Goal: Complete application form: Complete application form

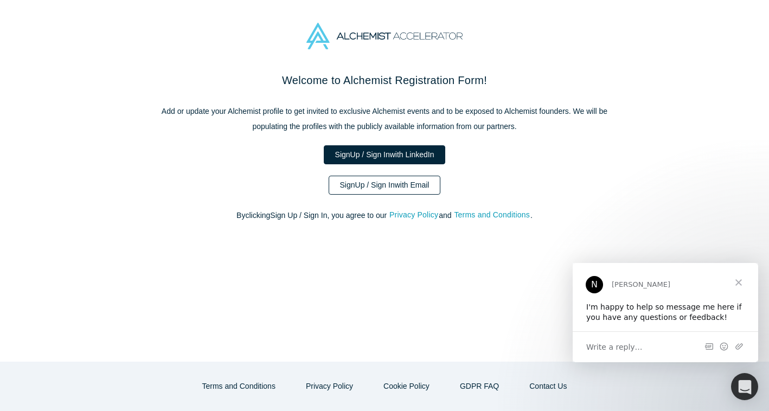
click at [402, 189] on link "Sign Up / Sign In with Email" at bounding box center [385, 185] width 112 height 19
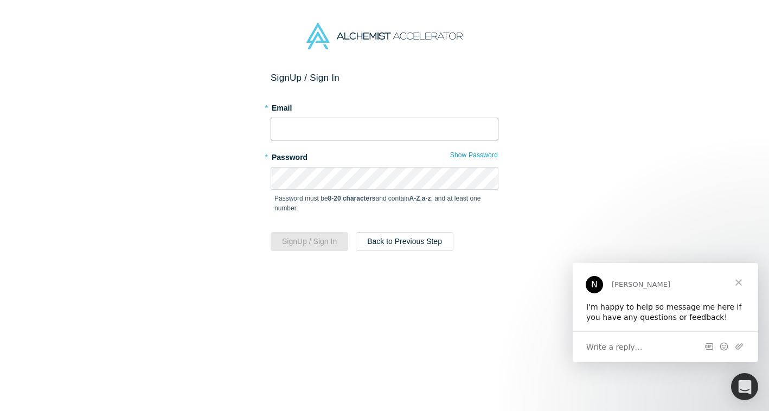
click at [393, 124] on input "text" at bounding box center [385, 129] width 228 height 23
type input "[PERSON_NAME][EMAIL_ADDRESS][DOMAIN_NAME]"
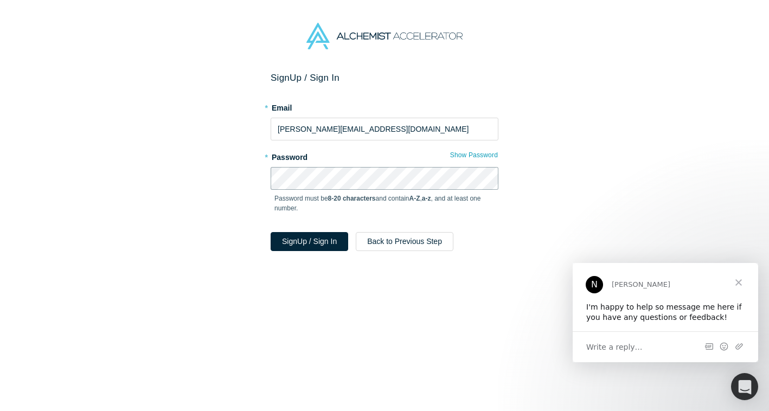
click at [271, 232] on button "Sign Up / Sign In" at bounding box center [310, 241] width 78 height 19
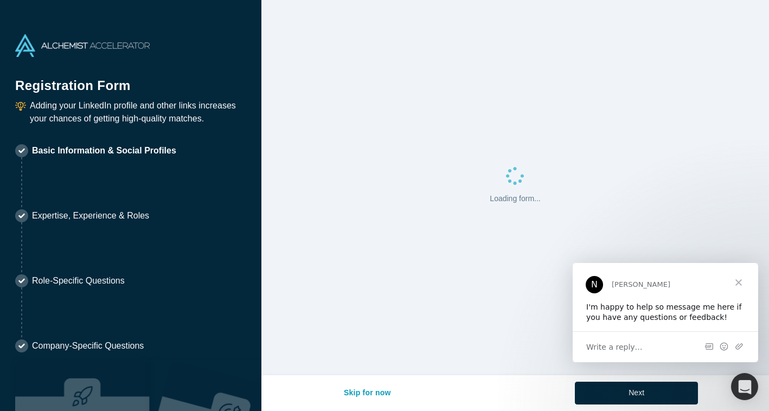
select select "US"
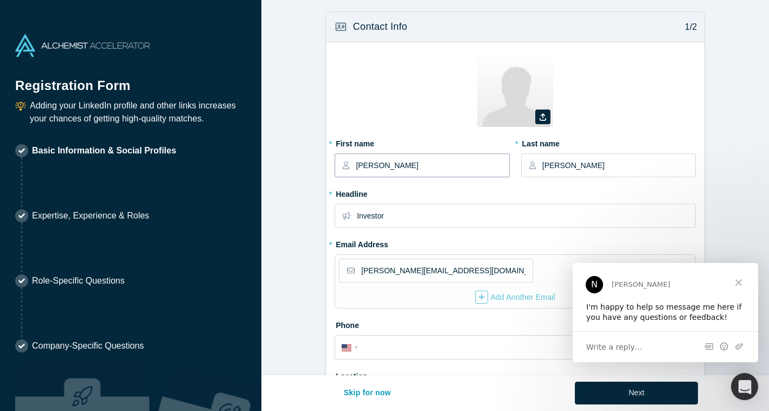
type input "[GEOGRAPHIC_DATA], [GEOGRAPHIC_DATA], [GEOGRAPHIC_DATA]"
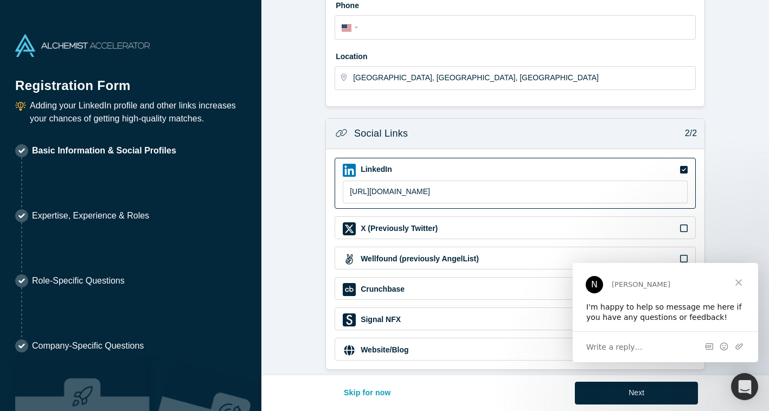
scroll to position [330, 0]
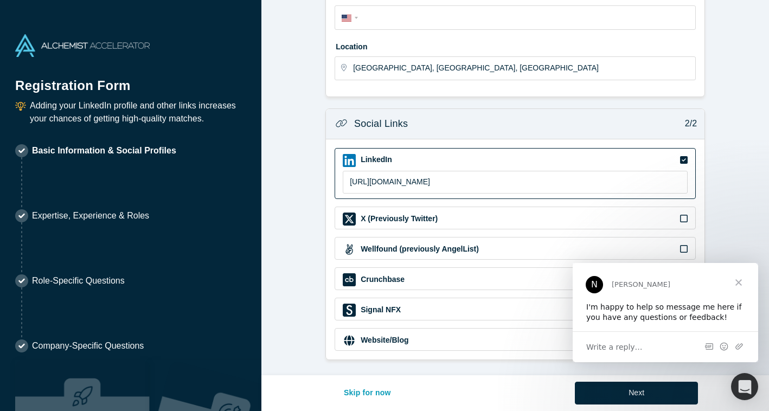
click at [740, 284] on span "Close" at bounding box center [738, 282] width 39 height 39
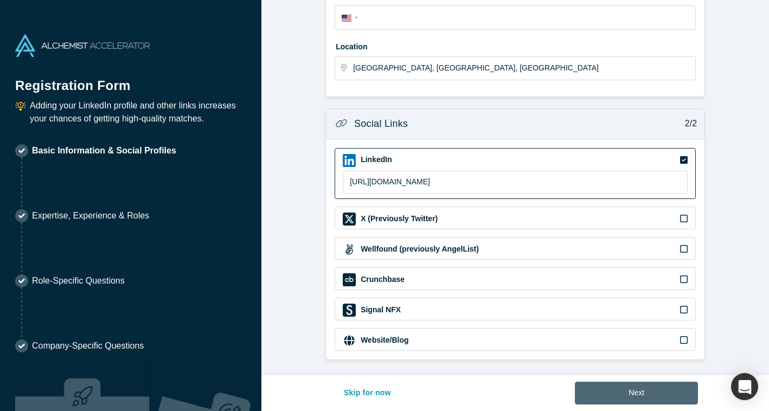
click at [675, 390] on button "Next" at bounding box center [636, 393] width 123 height 23
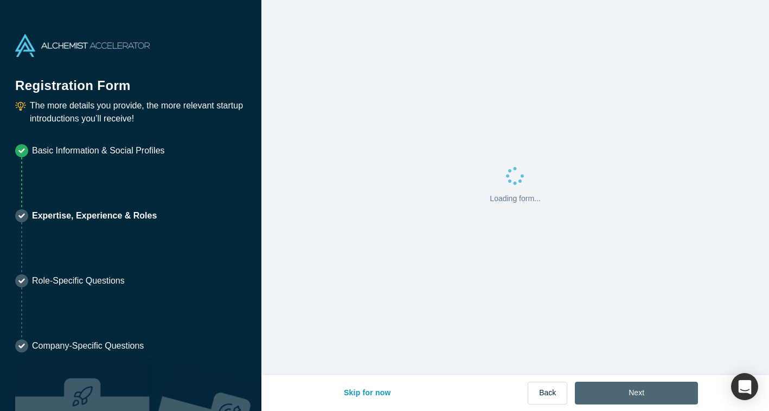
scroll to position [0, 0]
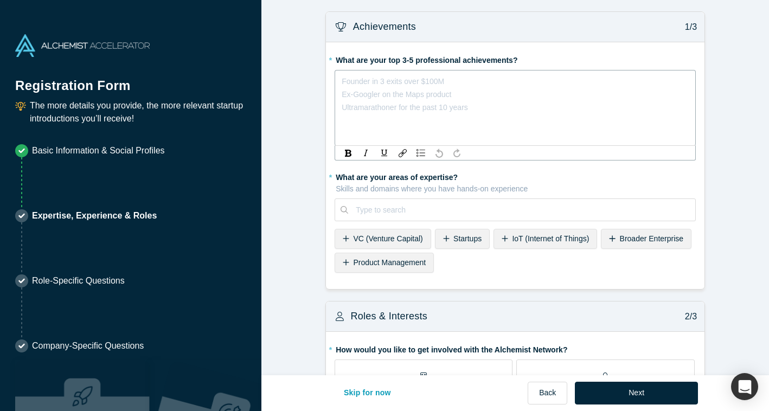
click at [532, 88] on div "Founder in 3 exits over $100M Ex-Googler on the Maps product Ultramarathoner fo…" at bounding box center [515, 108] width 361 height 76
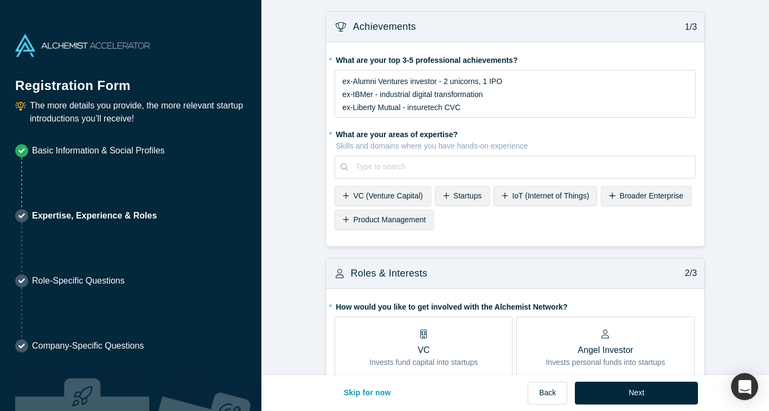
click at [391, 234] on div "* What are your areas of expertise? Skills and domains where you have hands-on …" at bounding box center [515, 179] width 361 height 109
click at [409, 199] on span "VC (Venture Capital)" at bounding box center [387, 196] width 69 height 9
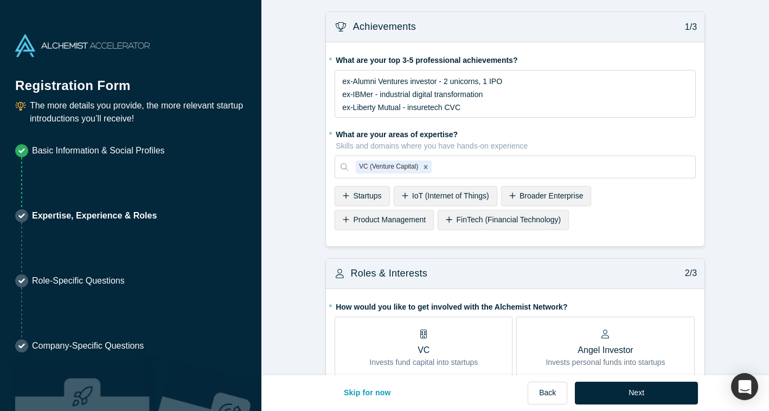
click at [398, 220] on span "Product Management" at bounding box center [389, 219] width 73 height 9
click at [361, 197] on span "Startups" at bounding box center [367, 196] width 28 height 9
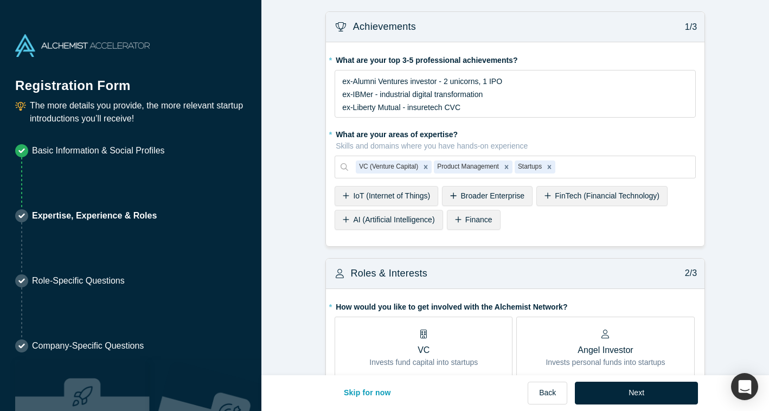
click at [465, 219] on span "Finance" at bounding box center [478, 219] width 27 height 9
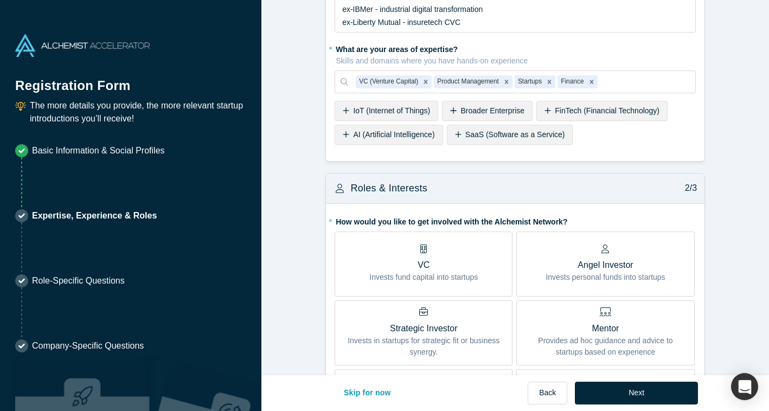
scroll to position [124, 0]
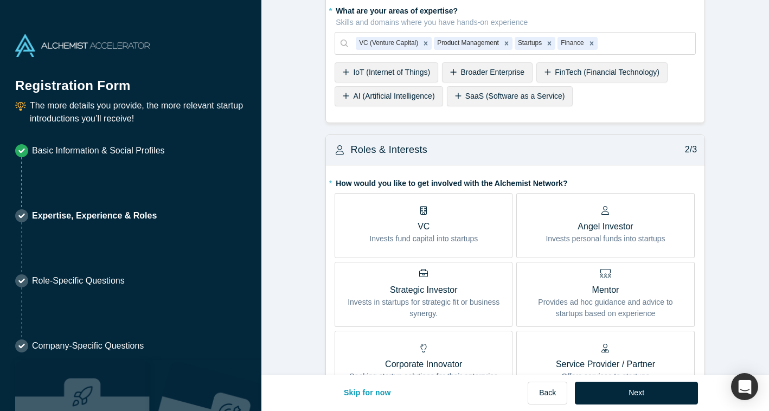
click at [457, 243] on p "Invests fund capital into startups" at bounding box center [423, 238] width 109 height 11
click at [0, 0] on input "VC Invests fund capital into startups" at bounding box center [0, 0] width 0 height 0
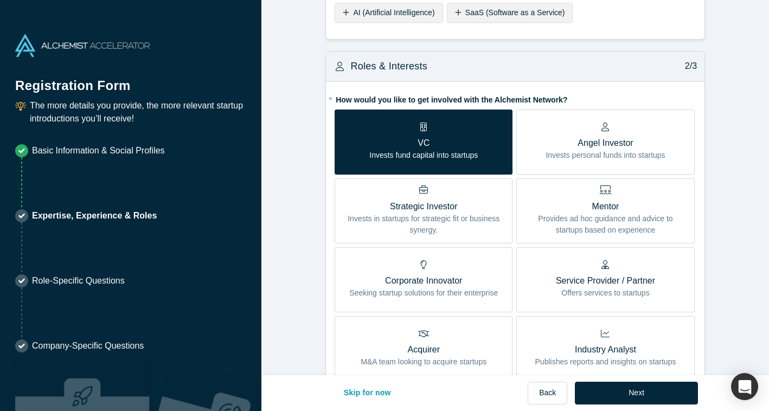
scroll to position [233, 0]
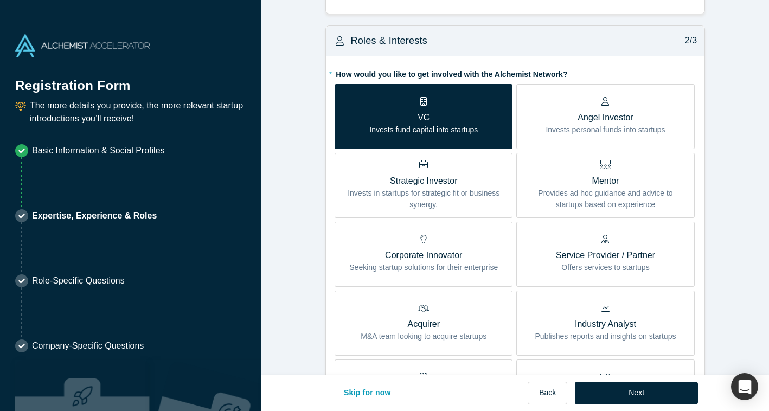
click at [595, 188] on p "Provides ad hoc guidance and advice to startups based on experience" at bounding box center [606, 199] width 162 height 23
click at [0, 0] on input "Mentor Provides ad hoc guidance and advice to startups based on experience" at bounding box center [0, 0] width 0 height 0
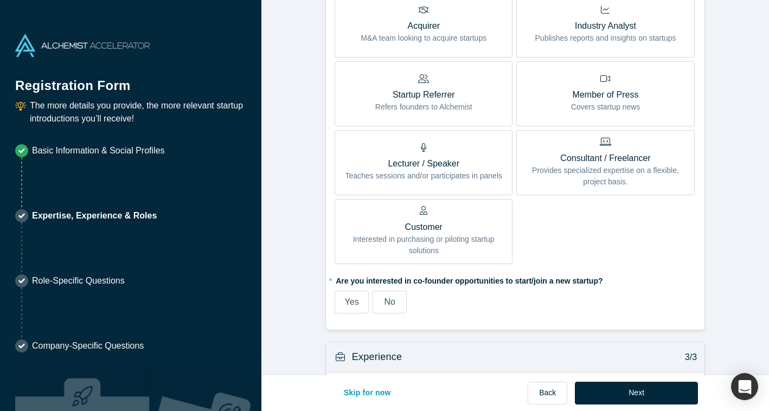
scroll to position [550, 0]
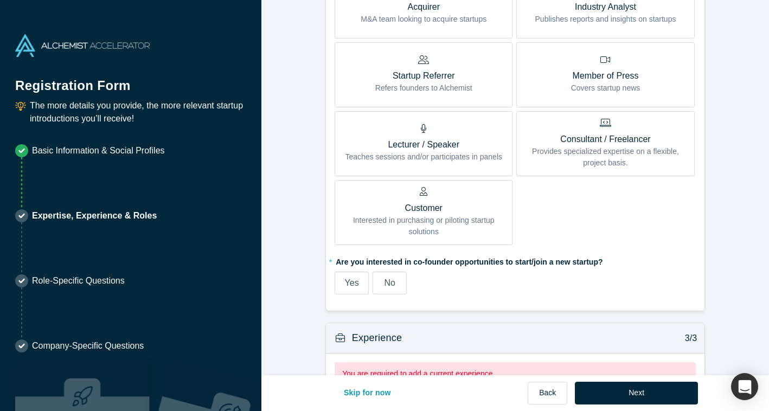
click at [386, 283] on span "No" at bounding box center [389, 282] width 11 height 9
click at [0, 0] on input "No" at bounding box center [0, 0] width 0 height 0
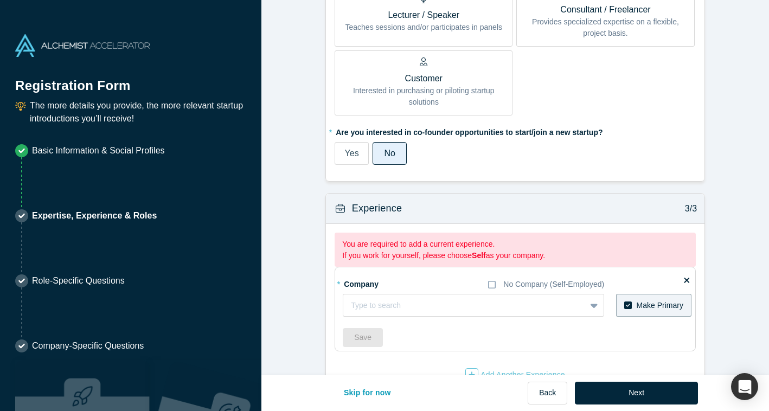
scroll to position [711, 0]
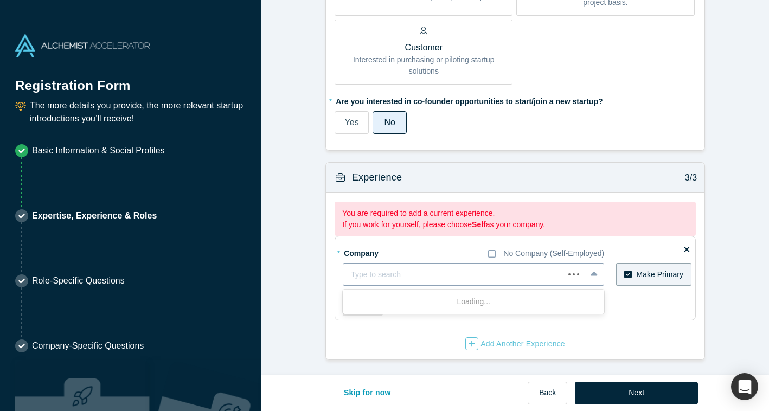
click at [511, 277] on div at bounding box center [454, 275] width 206 height 14
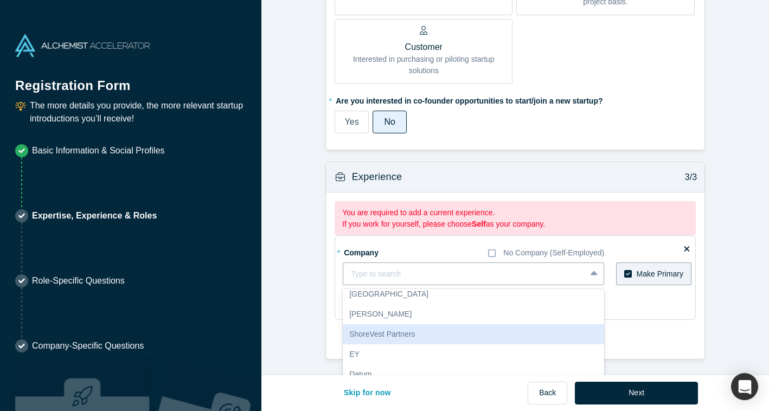
scroll to position [719, 0]
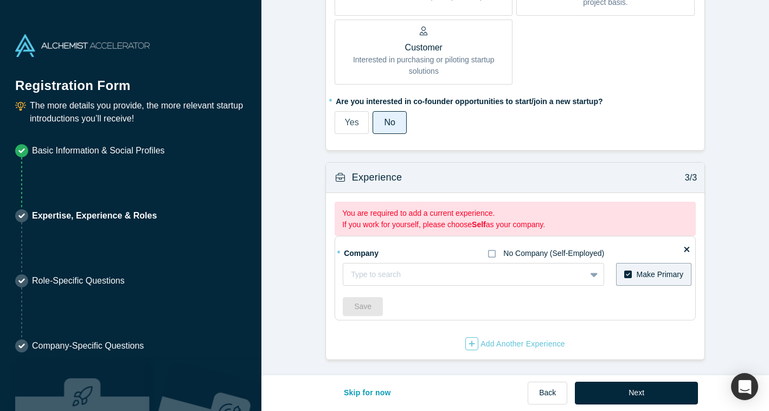
click at [494, 244] on div "* Company No Company (Self-Employed)" at bounding box center [474, 253] width 262 height 19
click at [493, 254] on icon at bounding box center [492, 254] width 8 height 9
click at [0, 0] on input "No Company (Self-Employed)" at bounding box center [0, 0] width 0 height 0
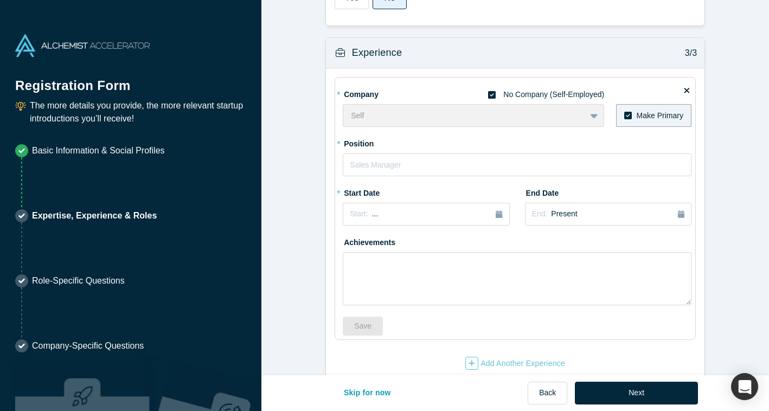
scroll to position [878, 0]
click at [506, 172] on input "text" at bounding box center [517, 164] width 349 height 23
type input "GP"
click at [411, 218] on div "Start: ..." at bounding box center [426, 214] width 152 height 12
click at [377, 306] on div "Oct" at bounding box center [365, 307] width 35 height 11
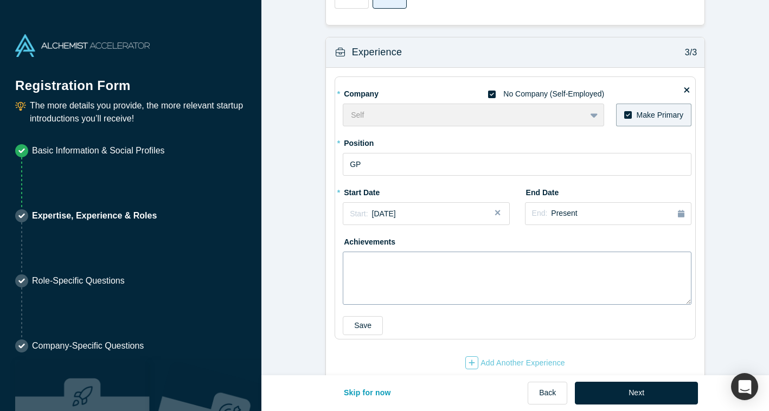
scroll to position [897, 0]
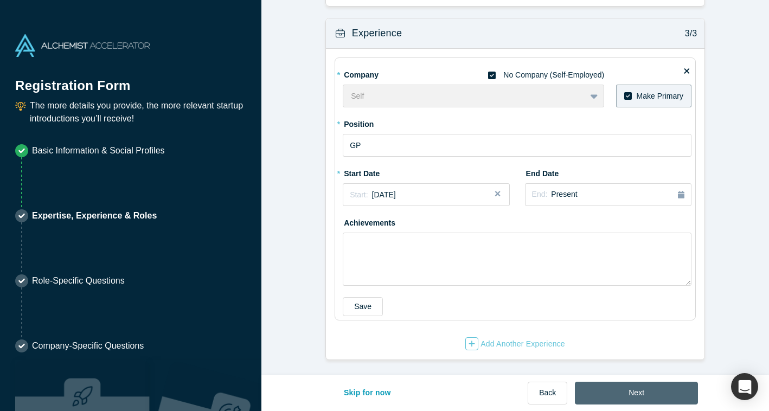
click at [651, 399] on button "Next" at bounding box center [636, 393] width 123 height 23
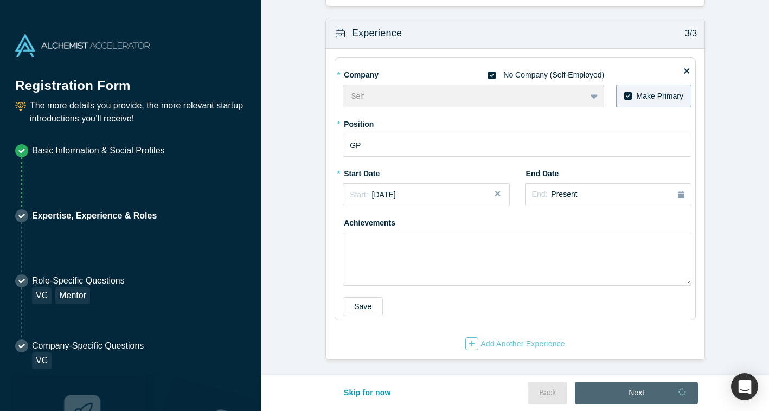
scroll to position [0, 0]
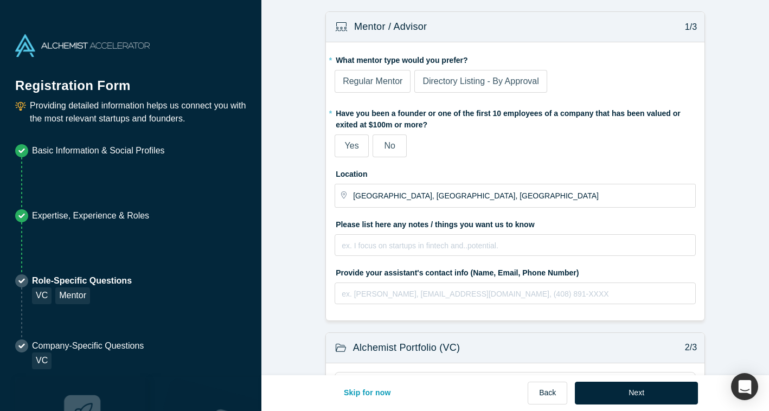
click at [401, 149] on label "No" at bounding box center [390, 146] width 34 height 23
click at [0, 0] on input "No" at bounding box center [0, 0] width 0 height 0
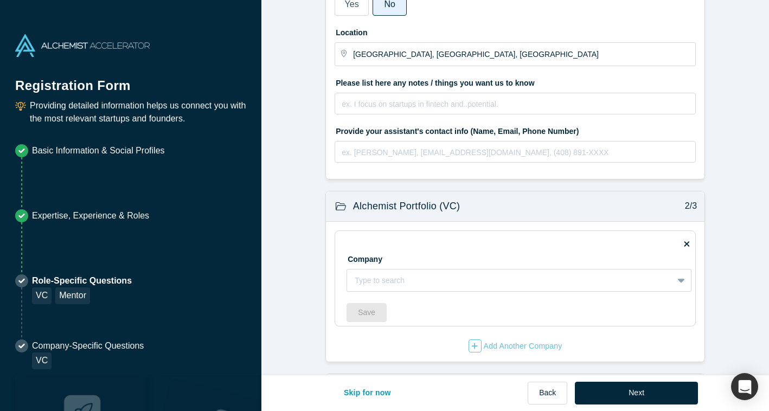
scroll to position [144, 0]
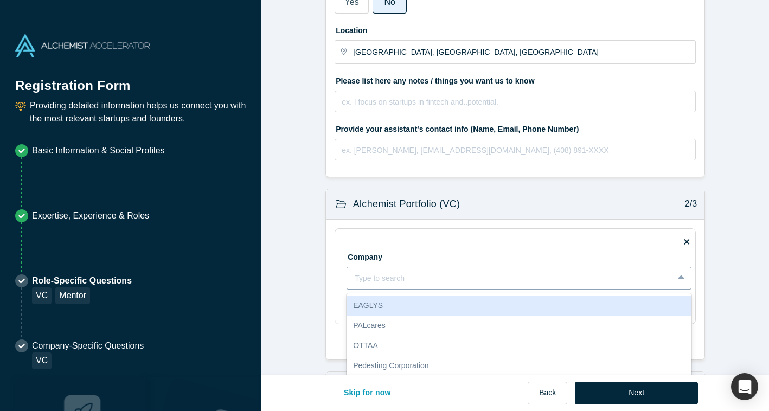
click at [445, 282] on div "EAGLYS, 1 of 10. 10 results available. Use Up and Down to choose options, press…" at bounding box center [519, 278] width 345 height 23
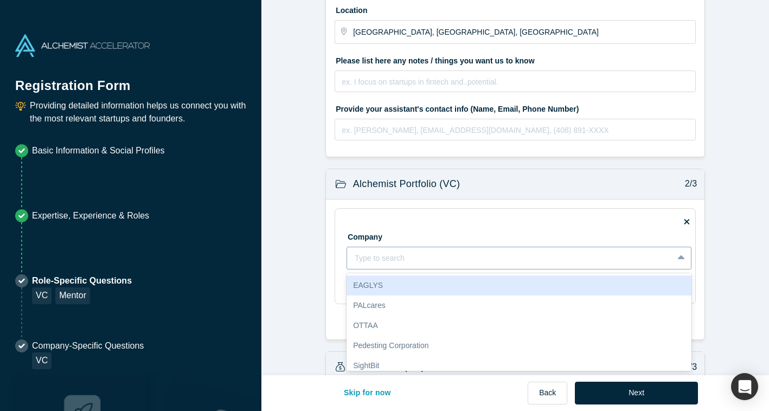
click at [445, 282] on div "EAGLYS" at bounding box center [519, 286] width 345 height 20
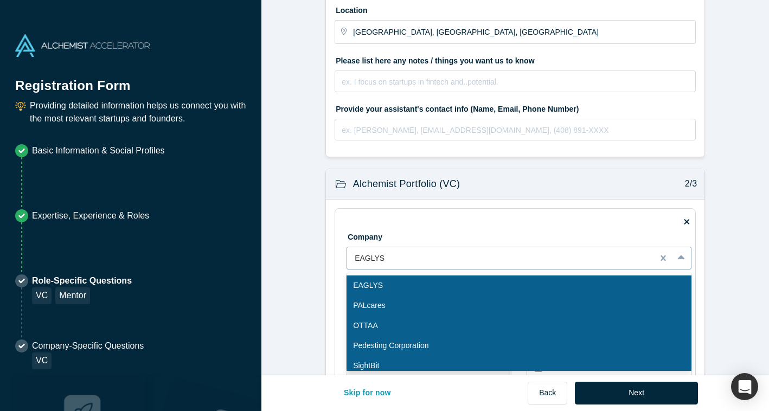
click at [448, 266] on div "EAGLYS" at bounding box center [500, 259] width 307 height 18
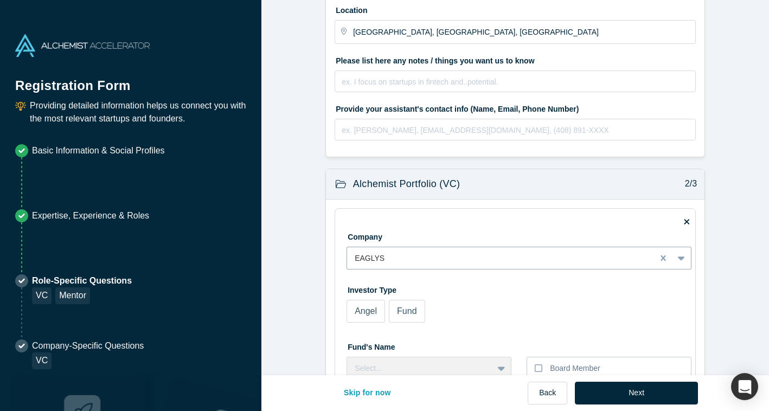
scroll to position [165, 0]
click at [688, 221] on icon at bounding box center [686, 220] width 5 height 8
click at [0, 0] on input "checkbox" at bounding box center [0, 0] width 0 height 0
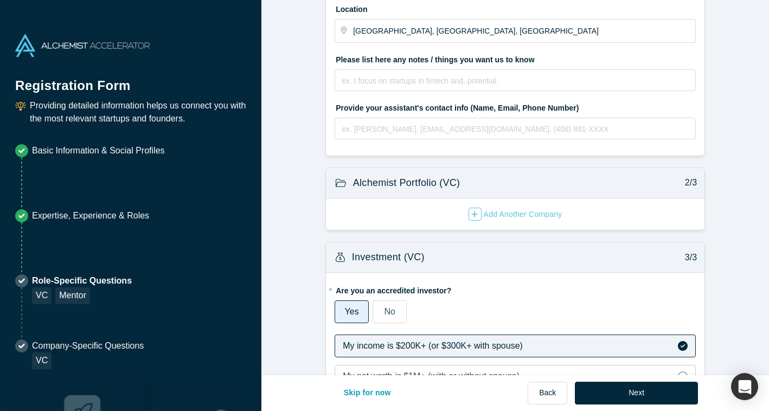
scroll to position [258, 0]
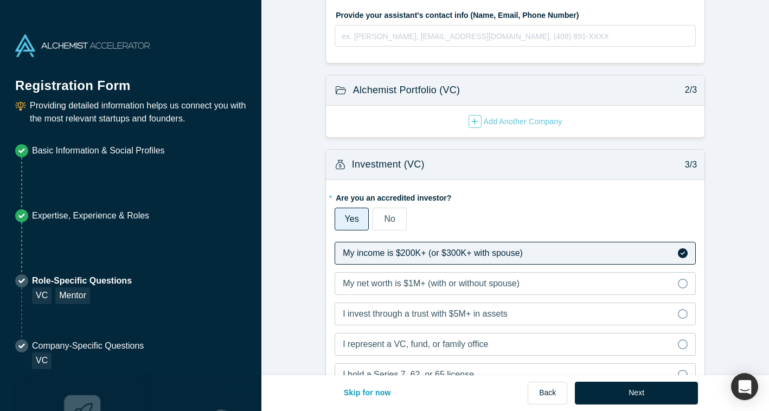
click at [347, 213] on div "Yes" at bounding box center [352, 219] width 14 height 13
click at [0, 0] on input "Yes" at bounding box center [0, 0] width 0 height 0
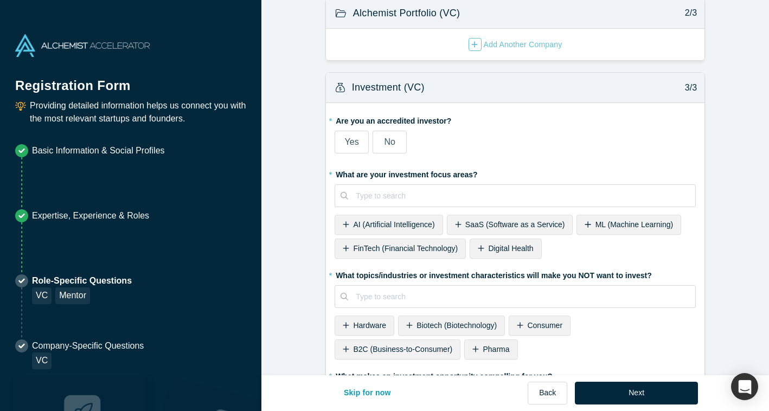
scroll to position [358, 0]
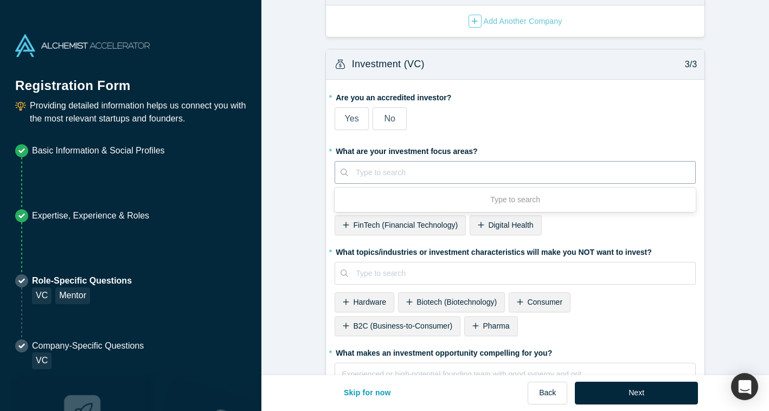
click at [510, 170] on div at bounding box center [522, 173] width 332 height 14
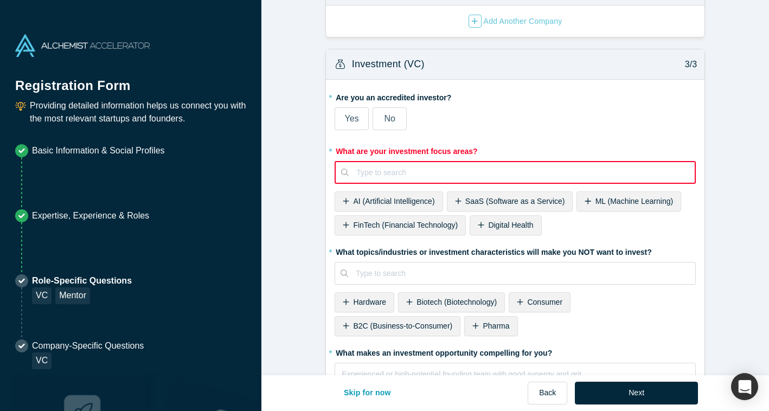
click at [407, 226] on span "FinTech (Financial Technology)" at bounding box center [405, 225] width 105 height 9
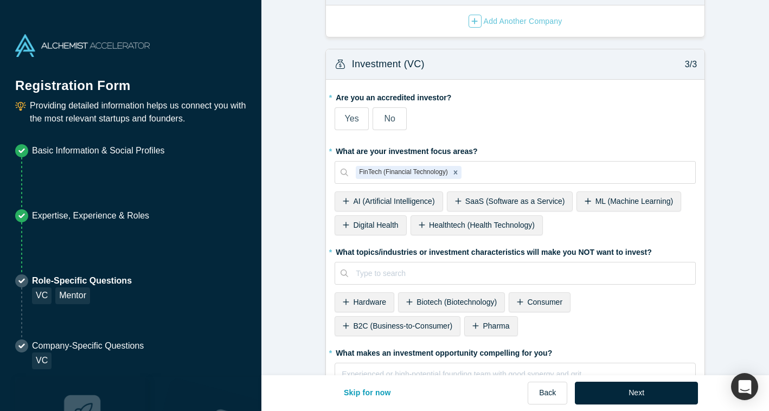
click at [406, 202] on span "AI (Artificial Intelligence)" at bounding box center [393, 201] width 81 height 9
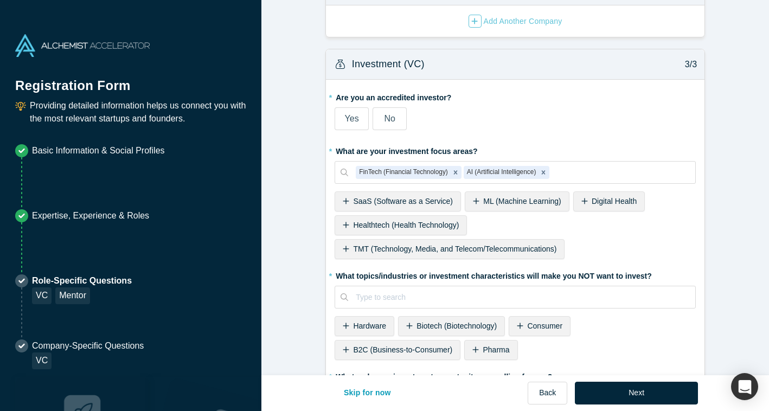
click at [432, 203] on span "SaaS (Software as a Service)" at bounding box center [403, 201] width 100 height 9
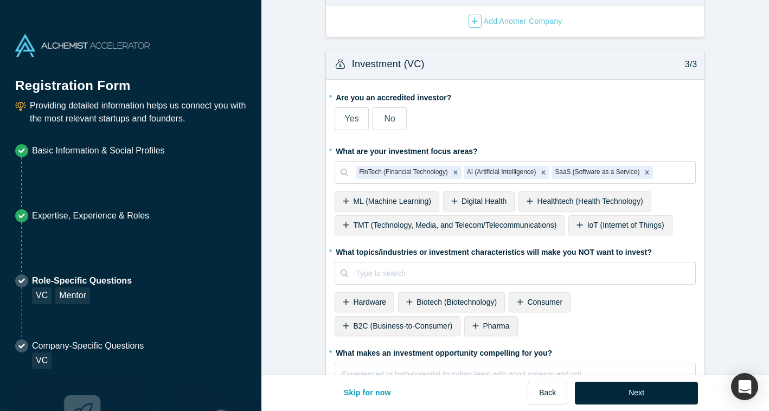
click at [432, 203] on div "ML (Machine Learning)" at bounding box center [387, 202] width 105 height 20
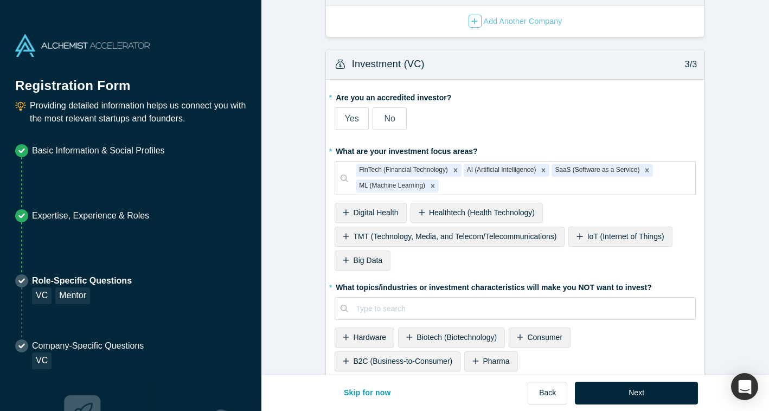
click at [363, 262] on span "Big Data" at bounding box center [367, 260] width 29 height 9
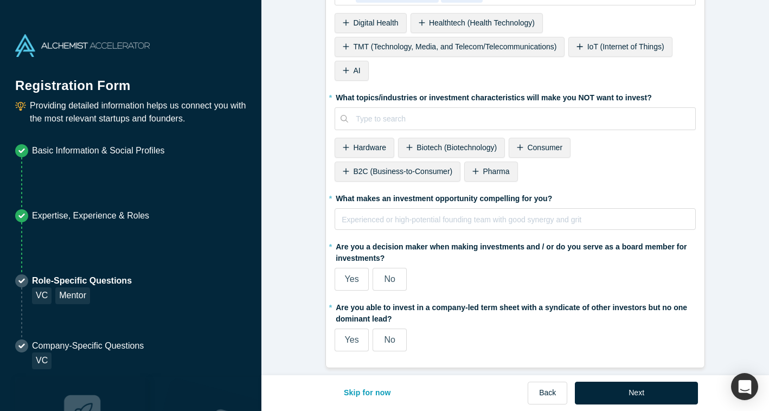
scroll to position [550, 0]
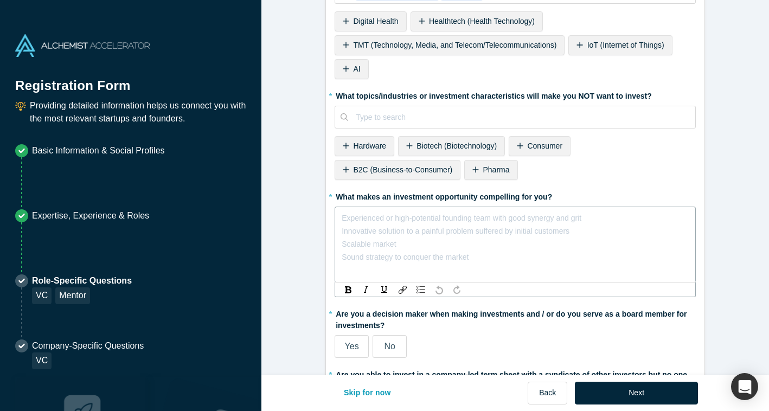
click at [501, 224] on div "rdw-editor" at bounding box center [515, 218] width 347 height 13
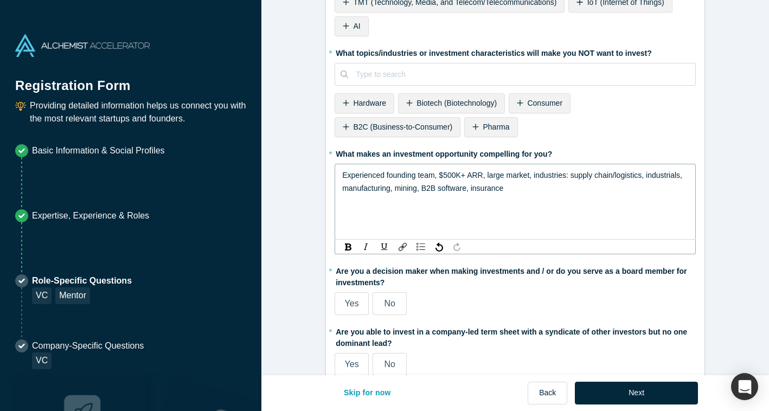
scroll to position [625, 0]
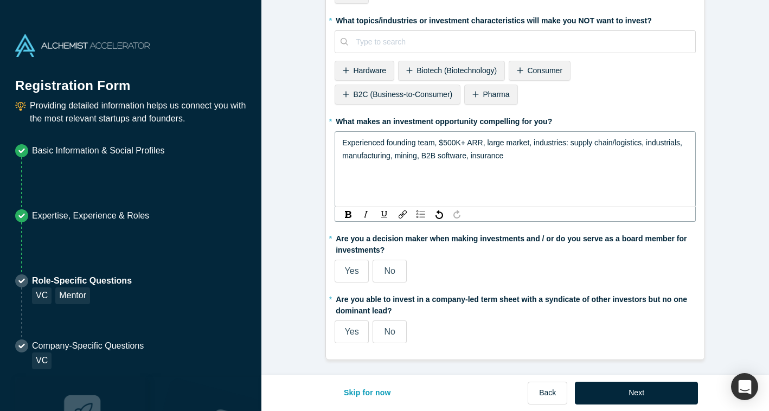
click at [358, 275] on span "Yes" at bounding box center [352, 270] width 14 height 9
click at [0, 0] on input "Yes" at bounding box center [0, 0] width 0 height 0
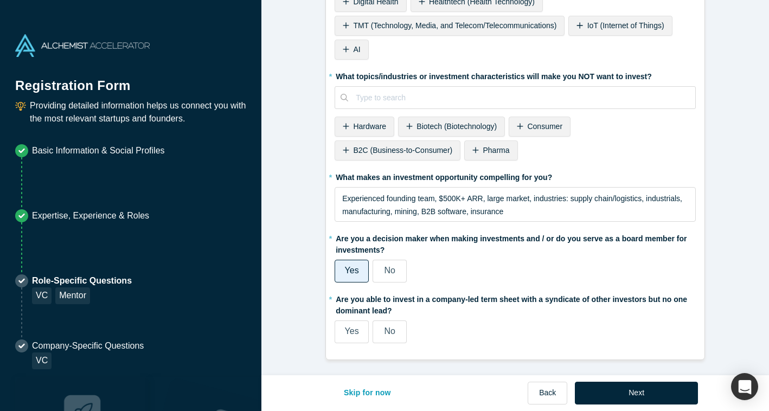
scroll to position [569, 0]
click at [401, 328] on label "No" at bounding box center [390, 332] width 34 height 23
click at [0, 0] on input "No" at bounding box center [0, 0] width 0 height 0
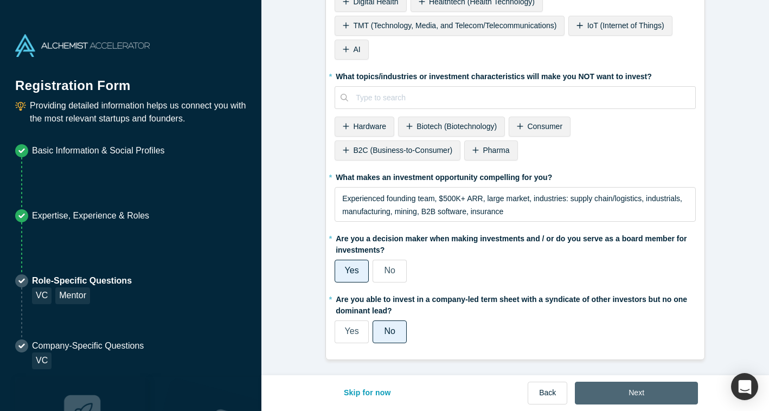
click at [679, 396] on button "Next" at bounding box center [636, 393] width 123 height 23
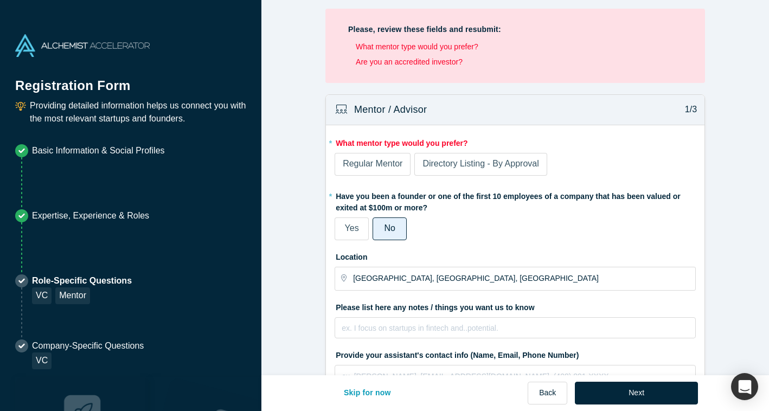
scroll to position [3, 0]
click at [393, 171] on label "Regular Mentor" at bounding box center [373, 163] width 76 height 23
click at [0, 0] on input "Regular Mentor" at bounding box center [0, 0] width 0 height 0
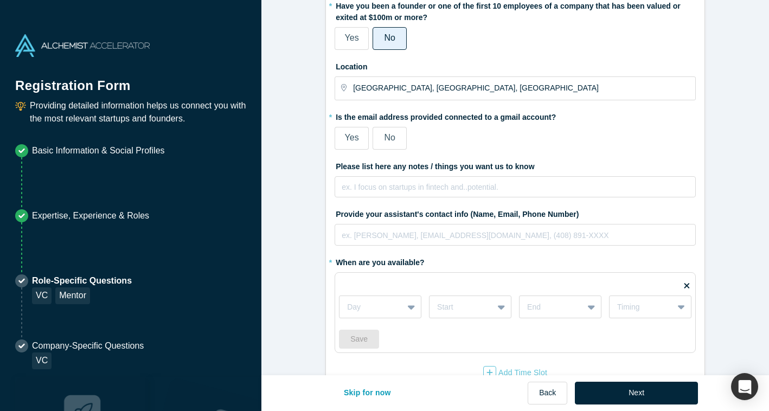
scroll to position [270, 0]
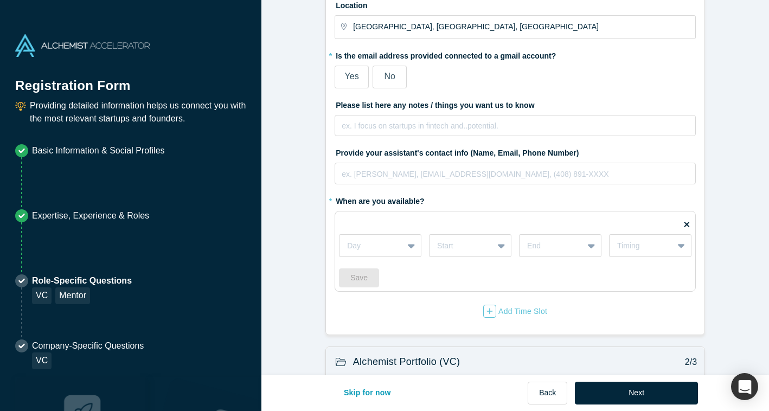
click at [342, 70] on label "Yes" at bounding box center [352, 77] width 34 height 23
click at [0, 0] on input "Yes" at bounding box center [0, 0] width 0 height 0
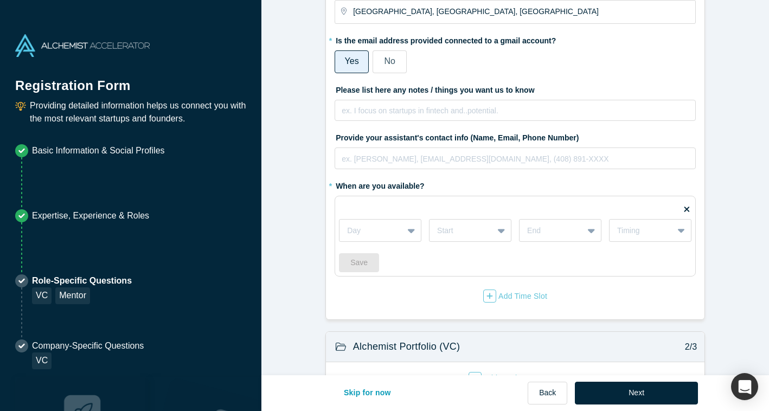
scroll to position [254, 0]
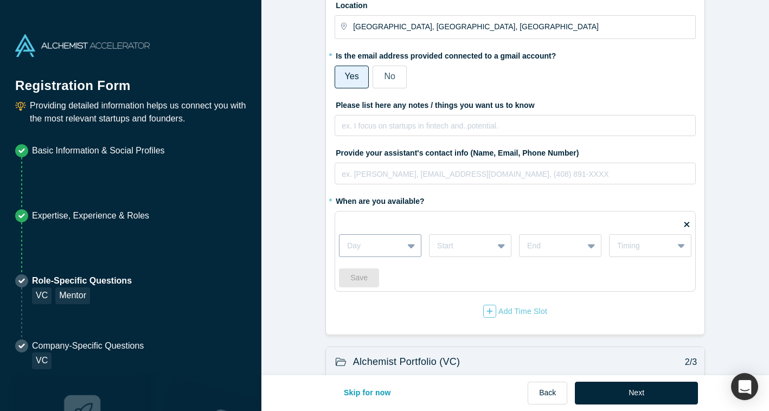
click at [365, 248] on div at bounding box center [371, 246] width 48 height 14
click at [739, 168] on form "Mentor / Advisor 1/3 * What mentor type would you prefer? Regular Mentor Direct…" at bounding box center [516, 393] width 508 height 1101
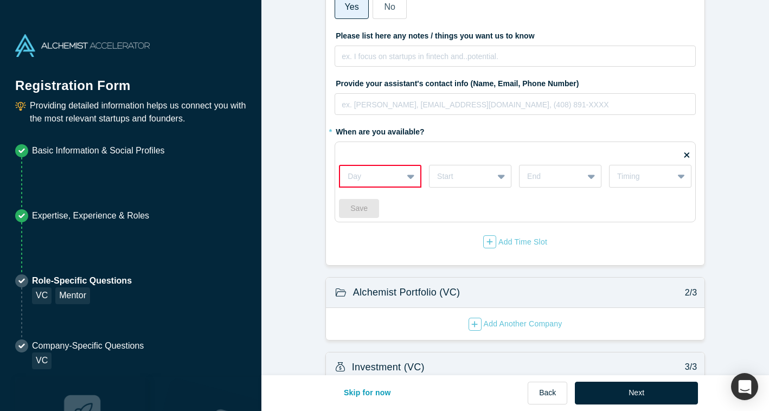
scroll to position [420, 0]
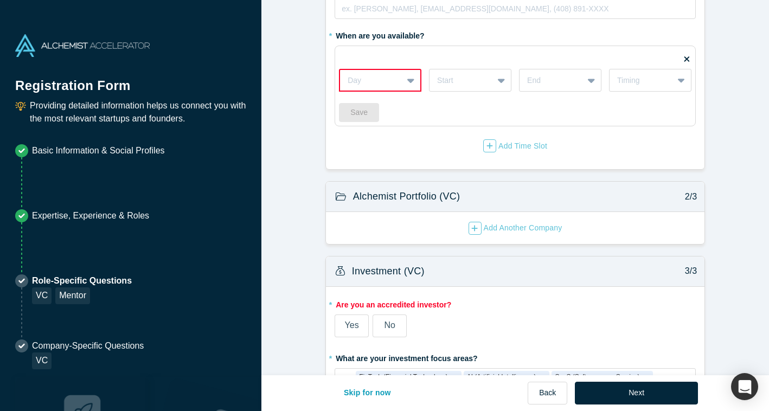
click at [341, 327] on label "Yes" at bounding box center [352, 326] width 34 height 23
click at [0, 0] on input "Yes" at bounding box center [0, 0] width 0 height 0
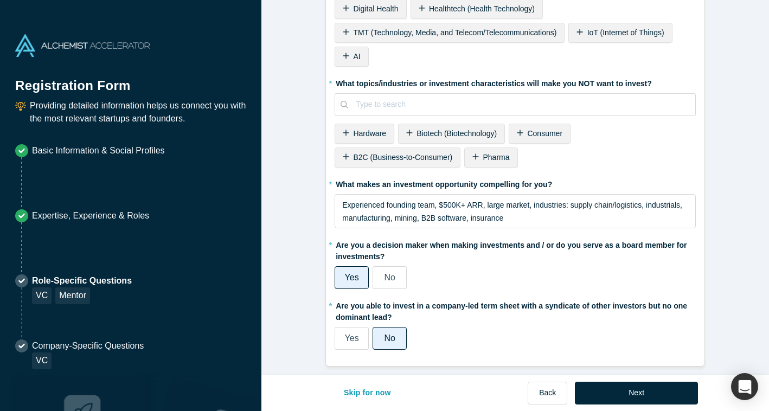
scroll to position [1005, 0]
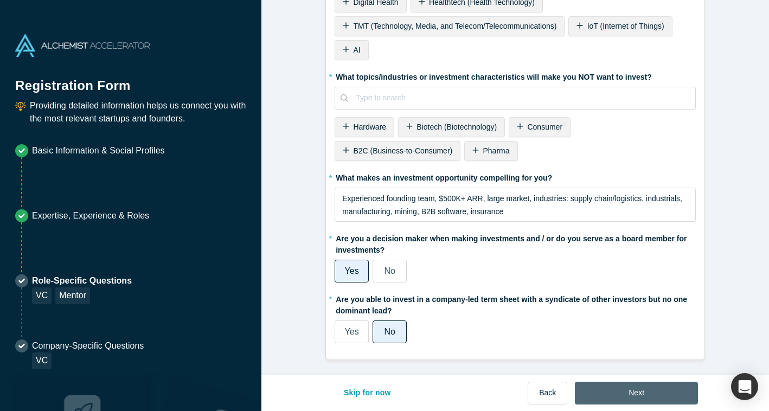
click at [616, 394] on button "Next" at bounding box center [636, 393] width 123 height 23
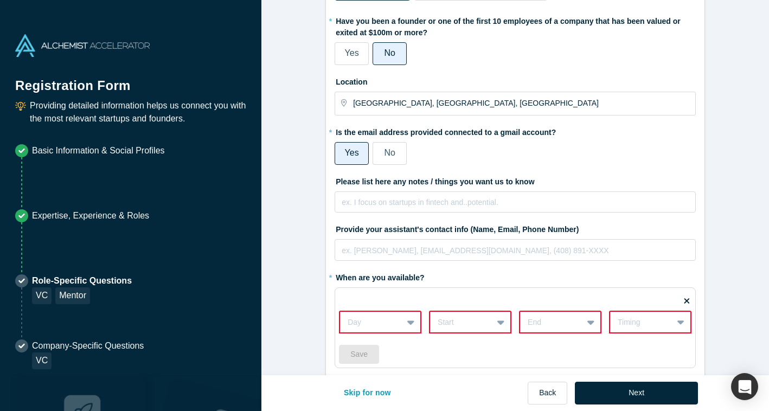
scroll to position [259, 0]
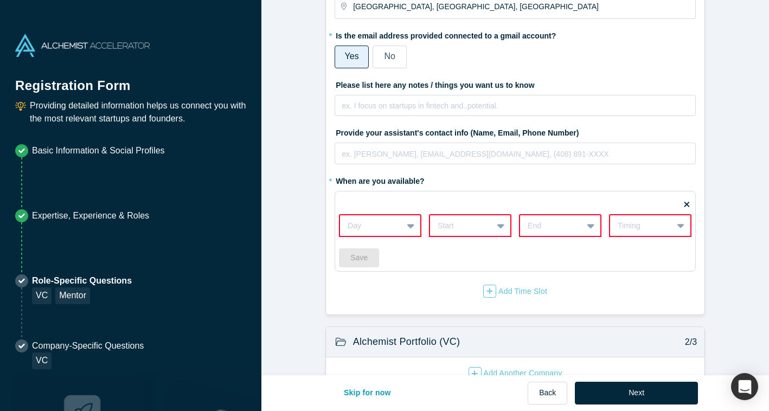
click at [408, 228] on icon at bounding box center [410, 225] width 7 height 11
click at [498, 231] on div at bounding box center [501, 226] width 17 height 20
click at [407, 229] on icon at bounding box center [410, 225] width 7 height 11
click at [395, 247] on div "Mondays" at bounding box center [380, 253] width 82 height 20
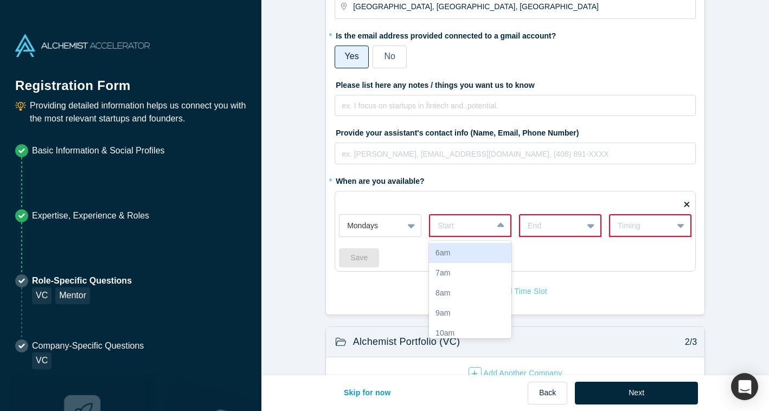
click at [472, 228] on div at bounding box center [461, 226] width 47 height 14
click at [476, 257] on div "5pm" at bounding box center [470, 256] width 82 height 20
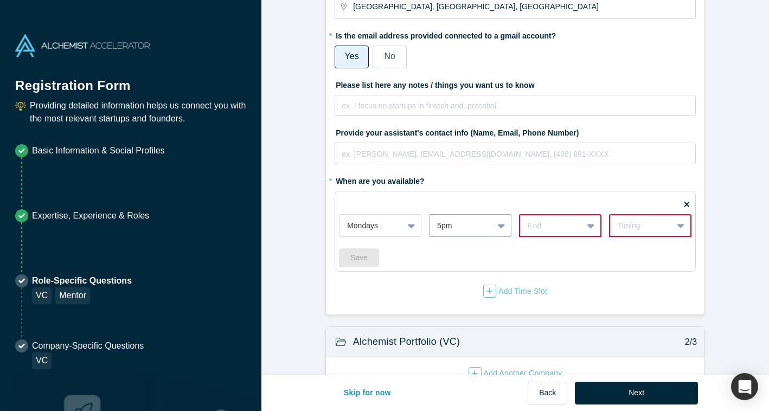
click at [537, 231] on div at bounding box center [551, 226] width 47 height 14
click at [576, 311] on div "9pm" at bounding box center [560, 306] width 82 height 20
click at [636, 228] on div "Timing" at bounding box center [641, 225] width 47 height 11
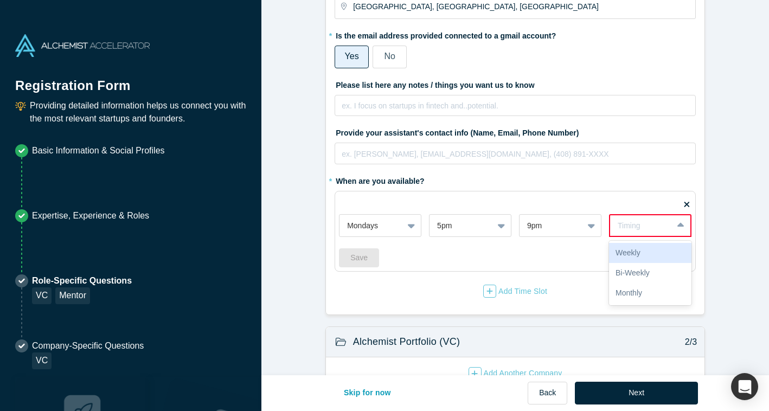
click at [632, 250] on div "Weekly" at bounding box center [650, 253] width 82 height 20
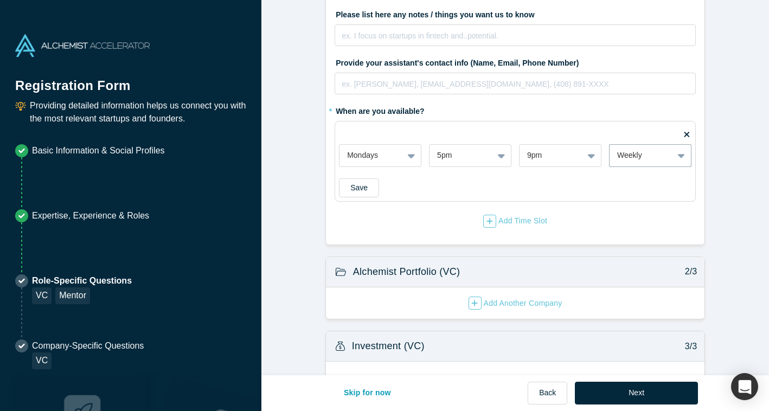
scroll to position [189, 0]
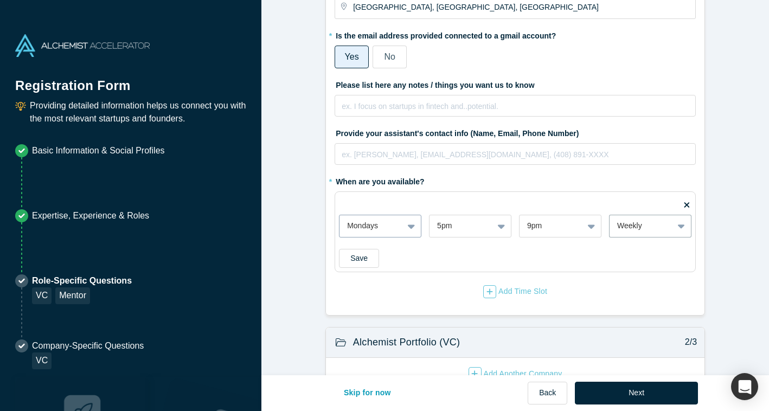
click at [415, 226] on div at bounding box center [412, 226] width 17 height 20
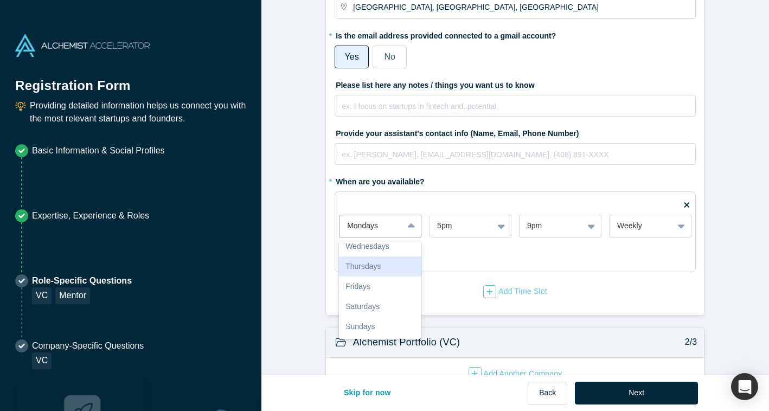
scroll to position [0, 0]
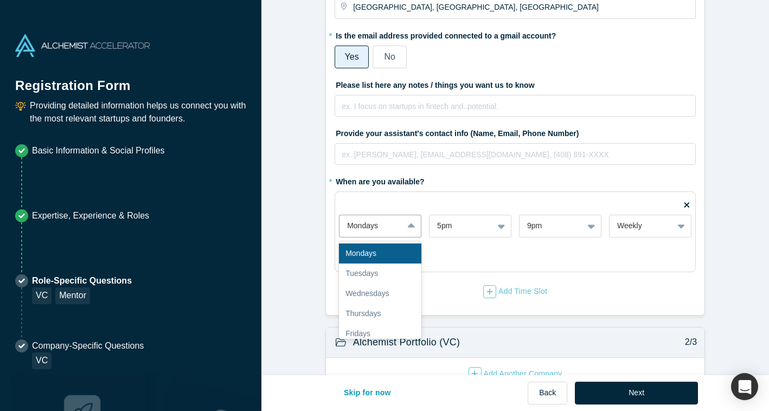
click at [400, 251] on div "Mondays" at bounding box center [380, 254] width 82 height 20
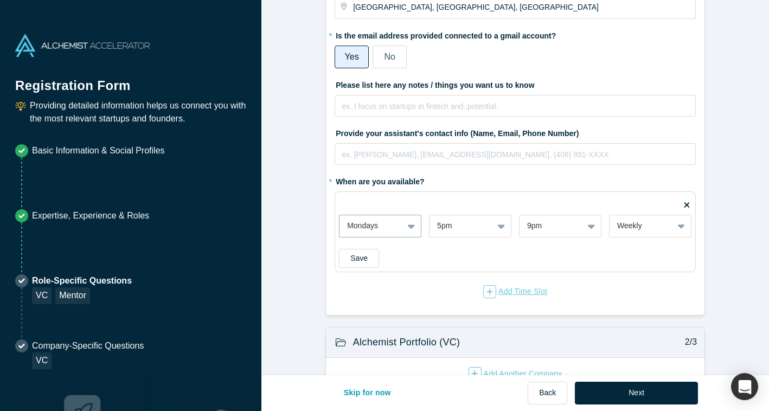
click at [513, 289] on div "Add Time Slot" at bounding box center [515, 291] width 64 height 13
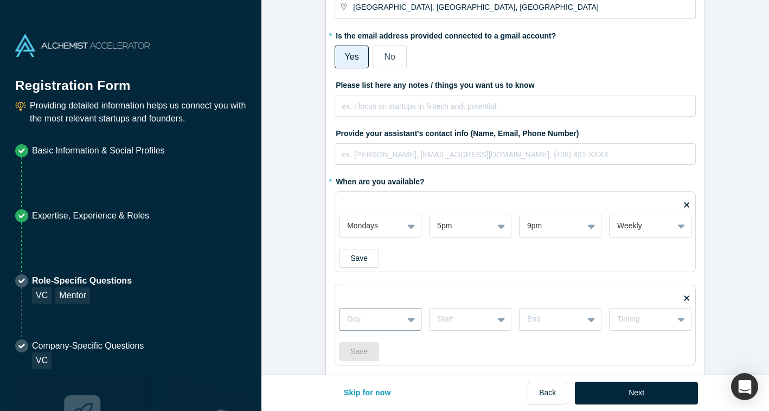
click at [394, 318] on div "Day" at bounding box center [380, 319] width 82 height 23
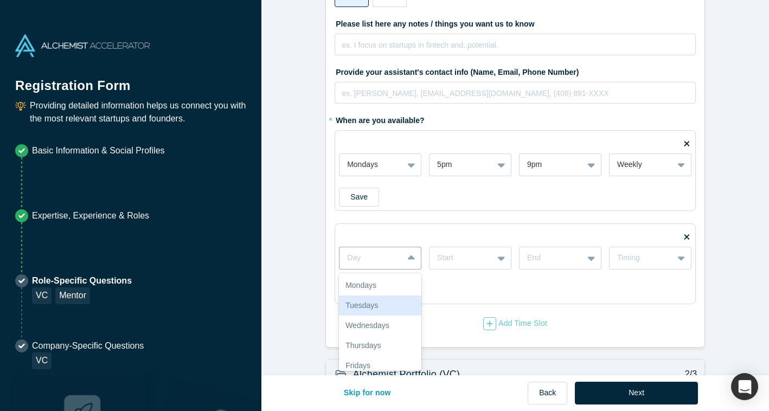
click at [391, 297] on div "Tuesdays" at bounding box center [380, 306] width 82 height 20
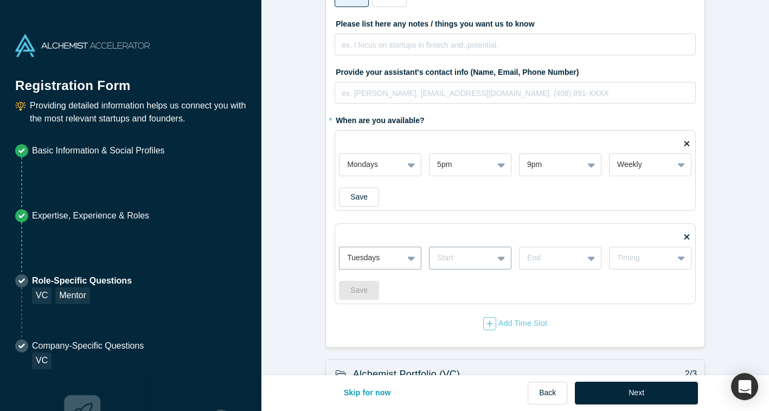
click at [456, 252] on div at bounding box center [461, 258] width 48 height 14
click at [466, 318] on div "5pm" at bounding box center [470, 314] width 82 height 20
click at [551, 259] on div at bounding box center [551, 258] width 48 height 14
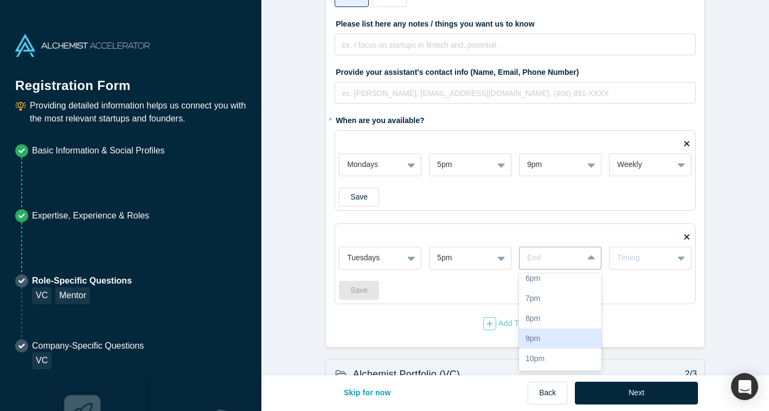
click at [551, 339] on div "9pm" at bounding box center [560, 339] width 82 height 20
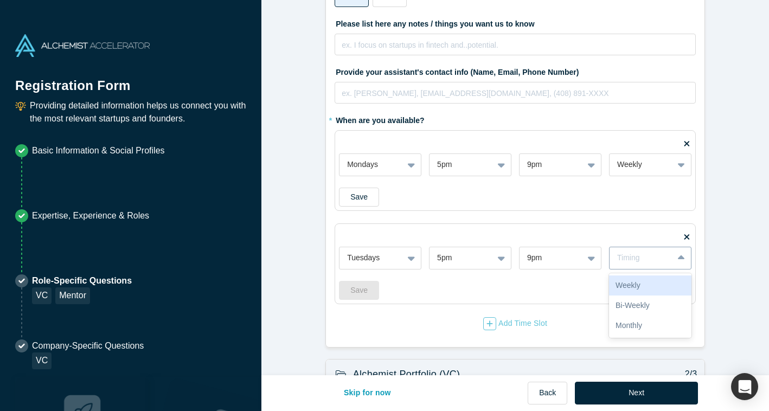
click at [668, 247] on div "Timing" at bounding box center [650, 258] width 82 height 23
click at [659, 288] on div "Weekly" at bounding box center [650, 286] width 82 height 20
click at [534, 328] on div "Add Time Slot" at bounding box center [515, 323] width 64 height 13
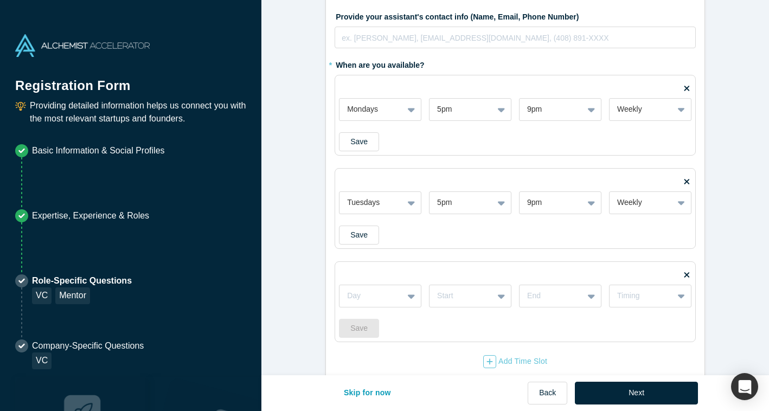
scroll to position [353, 0]
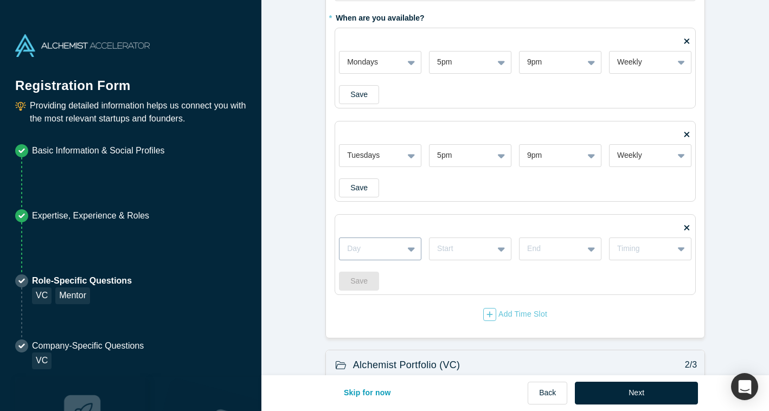
click at [374, 243] on div at bounding box center [371, 249] width 48 height 14
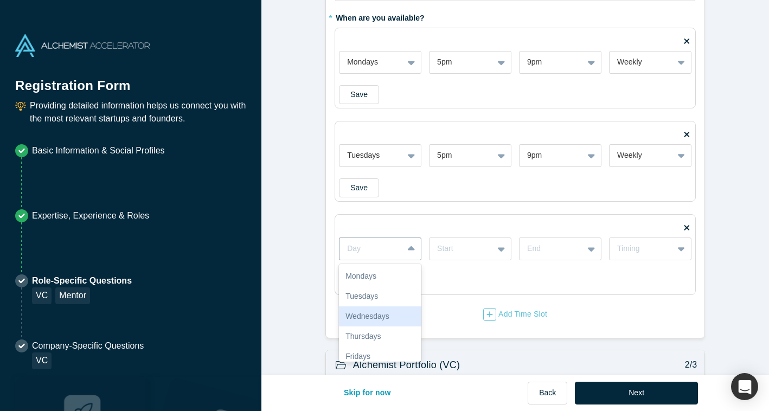
click at [378, 320] on div "Wednesdays" at bounding box center [380, 317] width 82 height 20
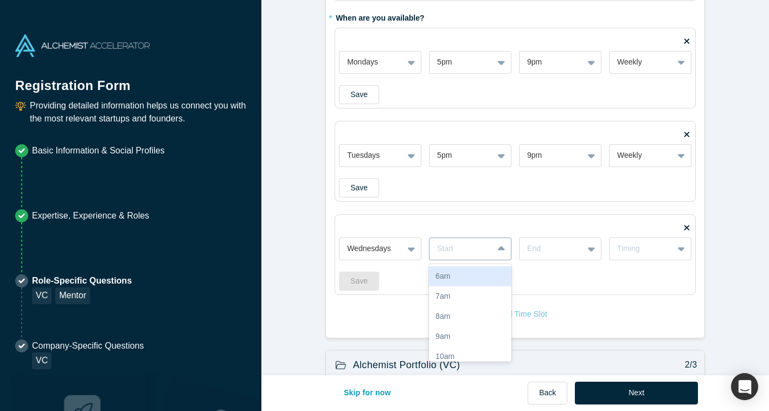
click at [448, 254] on div at bounding box center [461, 249] width 48 height 14
click at [470, 308] on div "5pm" at bounding box center [470, 299] width 82 height 20
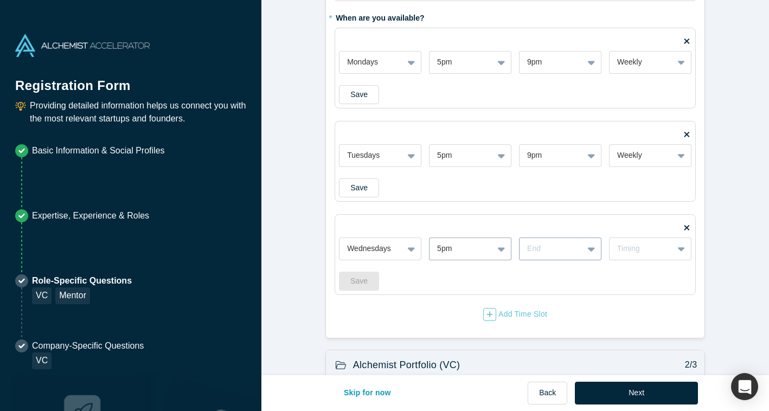
click at [572, 249] on div at bounding box center [551, 249] width 48 height 14
click at [564, 322] on div "9pm" at bounding box center [560, 330] width 82 height 20
click at [655, 240] on div "Timing" at bounding box center [650, 249] width 82 height 23
click at [644, 277] on div "Weekly" at bounding box center [650, 276] width 82 height 20
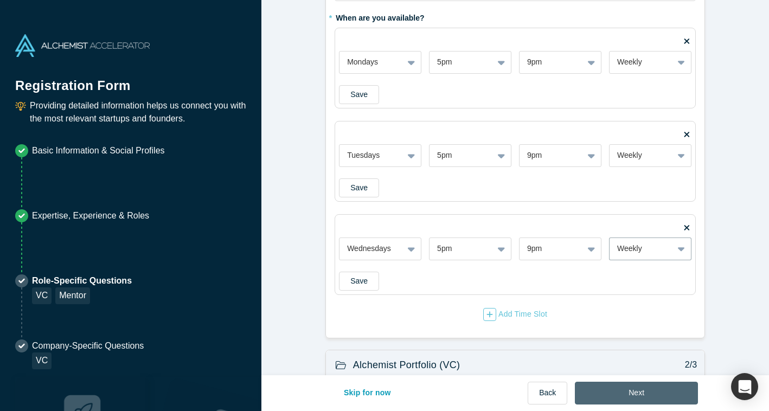
click at [660, 394] on button "Next" at bounding box center [636, 393] width 123 height 23
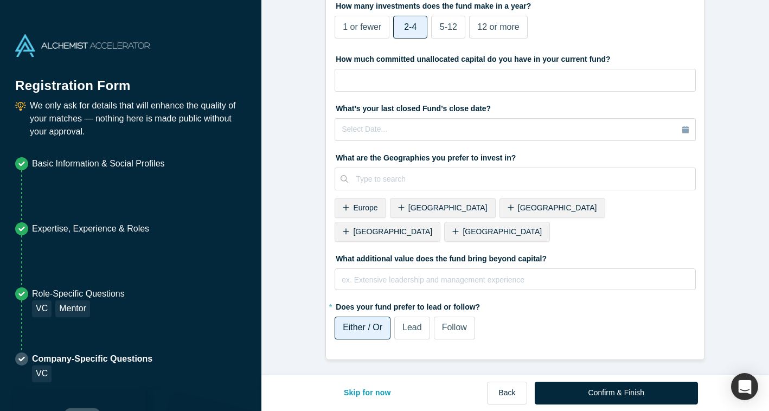
scroll to position [0, 0]
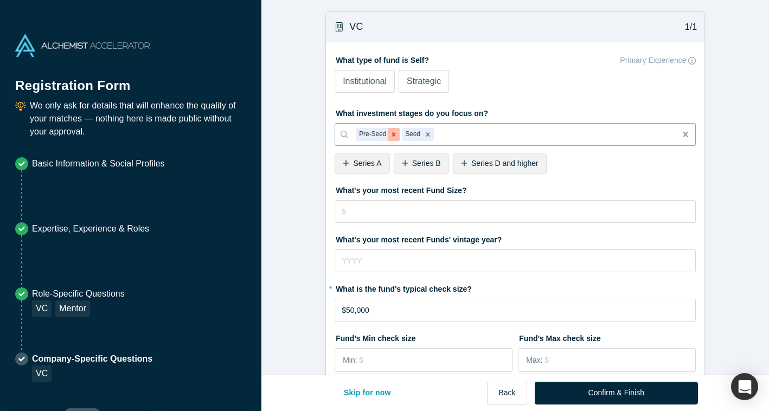
click at [392, 134] on icon "Remove Pre-Seed" at bounding box center [394, 135] width 8 height 8
